Goal: Book appointment/travel/reservation

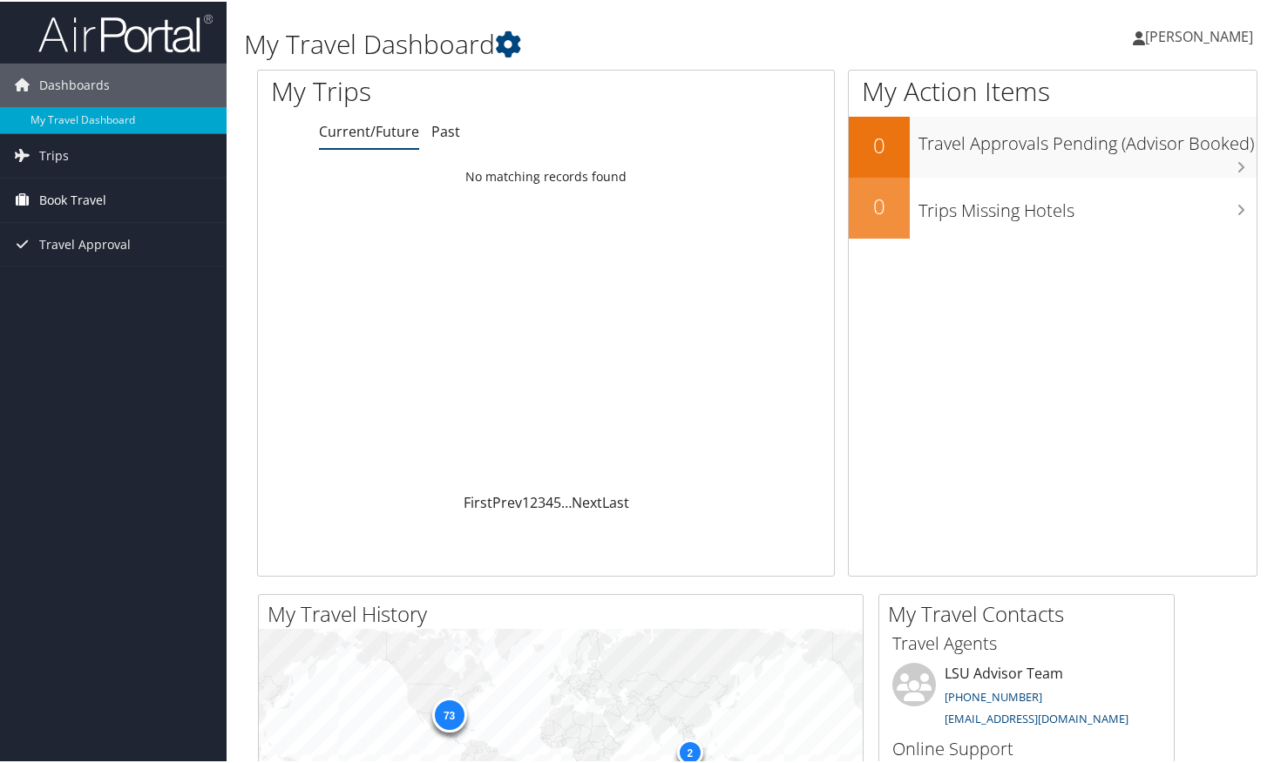
click at [71, 194] on span "Book Travel" at bounding box center [72, 199] width 67 height 44
click at [92, 254] on link "Book/Manage Online Trips" at bounding box center [113, 260] width 227 height 26
